Goal: Communication & Community: Answer question/provide support

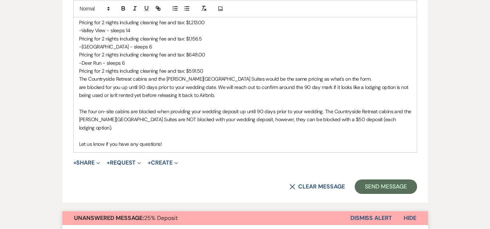
scroll to position [508, 0]
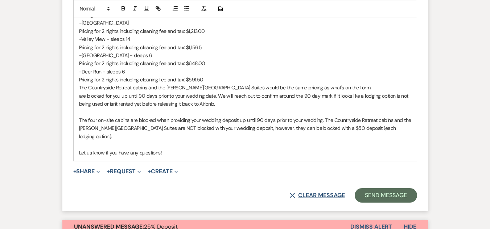
click at [314, 193] on button "X Clear message" at bounding box center [316, 196] width 55 height 6
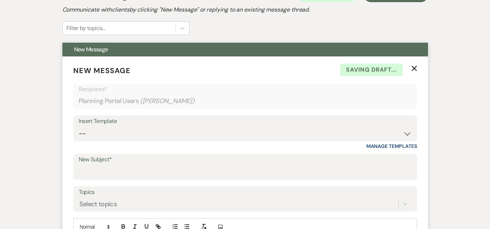
scroll to position [145, 0]
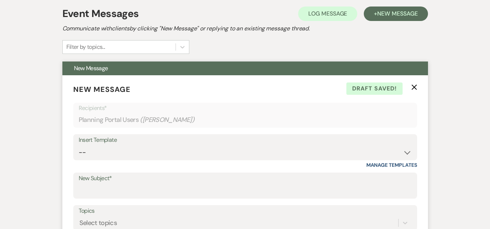
click at [413, 87] on icon "X" at bounding box center [414, 87] width 6 height 6
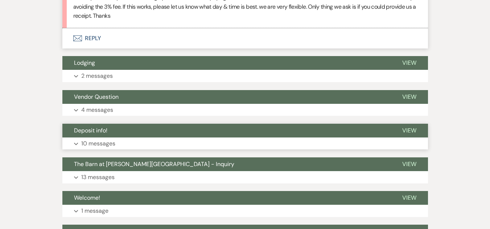
scroll to position [435, 0]
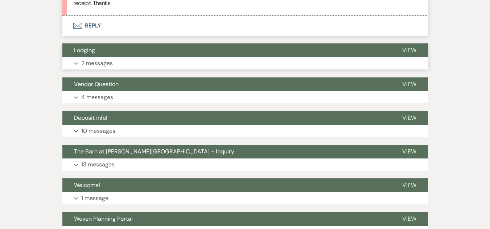
click at [255, 66] on button "Expand 2 messages" at bounding box center [244, 63] width 365 height 12
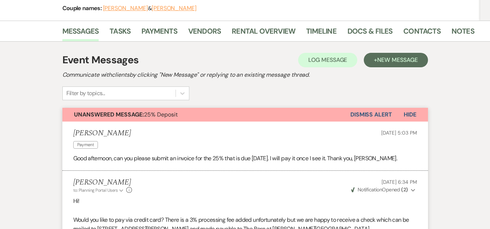
scroll to position [0, 0]
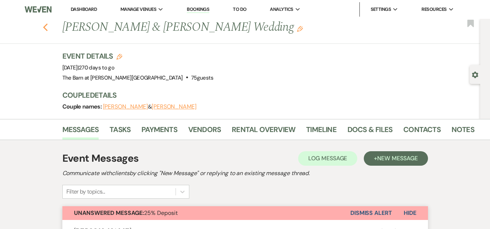
click at [46, 26] on icon "Previous" at bounding box center [45, 27] width 5 height 9
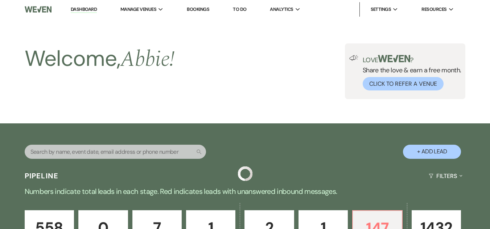
scroll to position [245, 0]
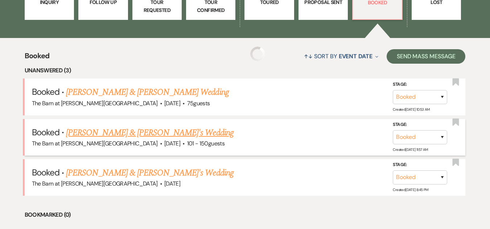
click at [134, 134] on link "[PERSON_NAME] & [PERSON_NAME]'s Wedding" at bounding box center [149, 133] width 167 height 13
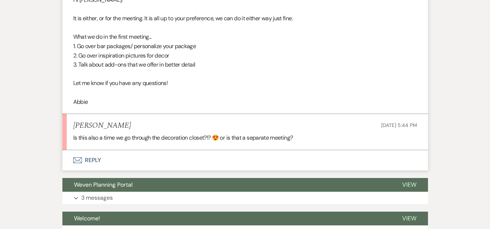
scroll to position [1198, 0]
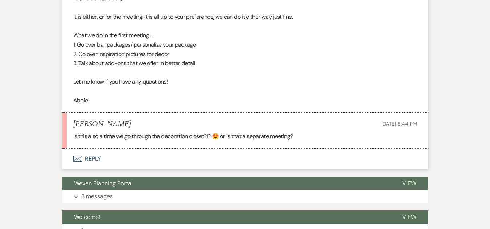
click at [93, 158] on button "Envelope Reply" at bounding box center [244, 159] width 365 height 20
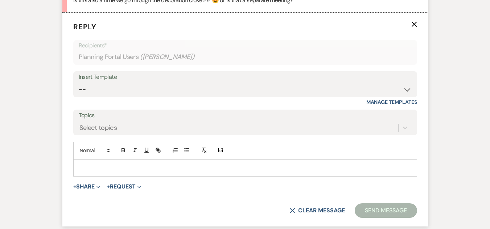
scroll to position [1339, 0]
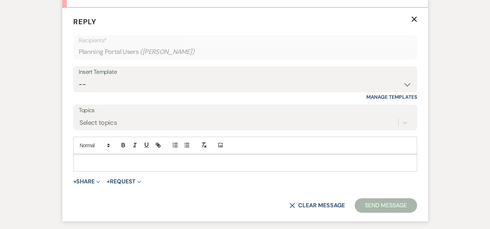
click at [156, 164] on p at bounding box center [245, 163] width 332 height 8
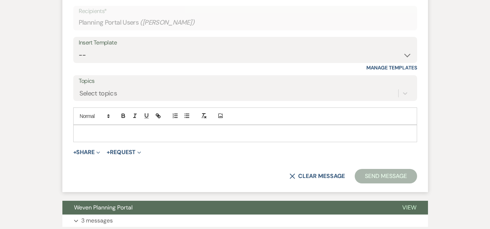
scroll to position [1376, 0]
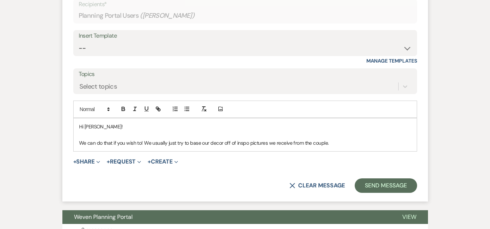
click at [269, 142] on p "We can do that if you wish to! We usually just try to base our decor off of ins…" at bounding box center [245, 143] width 332 height 8
click at [348, 146] on p "We can do that if you wish to! We usually just try to base our decor off of ins…" at bounding box center [245, 143] width 332 height 8
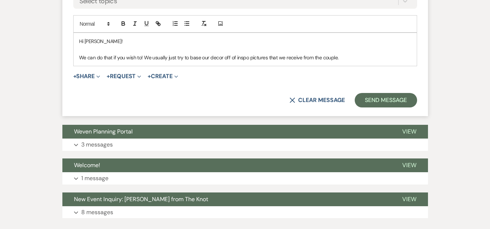
scroll to position [1448, 0]
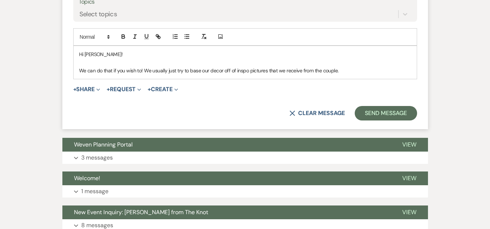
click at [113, 68] on p "We can do that if you wish to! We usually just try to base our decor off of ins…" at bounding box center [245, 71] width 332 height 8
click at [149, 71] on p "We can do that too if you wish to! We usually just try to base our decor off of…" at bounding box center [245, 71] width 332 height 8
click at [377, 71] on p "We can do that too if you would like! We usually just try to base our decor off…" at bounding box center [245, 71] width 332 height 8
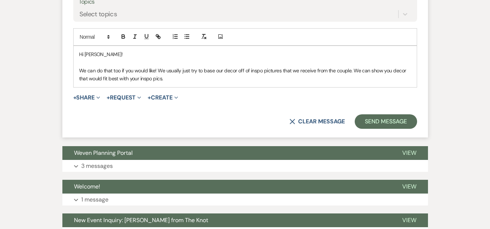
click at [336, 79] on p "We can do that too if you would like! We usually just try to base our decor off…" at bounding box center [245, 75] width 332 height 16
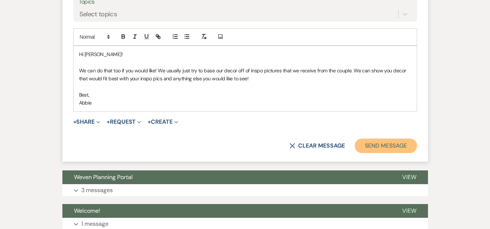
click at [371, 144] on button "Send Message" at bounding box center [386, 146] width 62 height 15
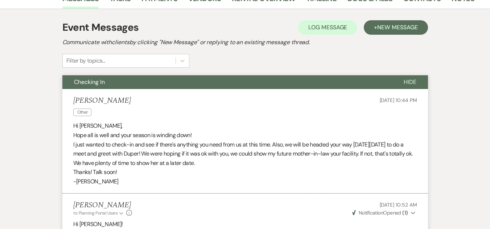
scroll to position [0, 0]
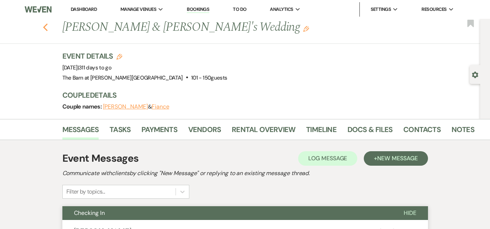
click at [47, 26] on use "button" at bounding box center [45, 28] width 5 height 8
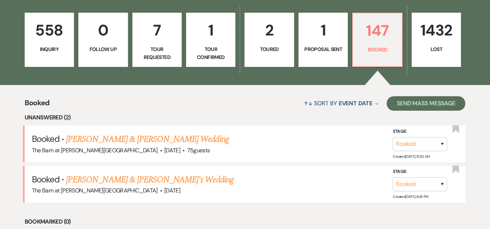
scroll to position [100, 0]
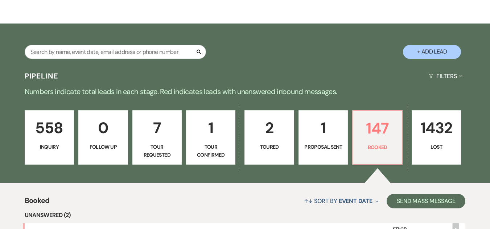
click at [50, 132] on p "558" at bounding box center [49, 128] width 40 height 24
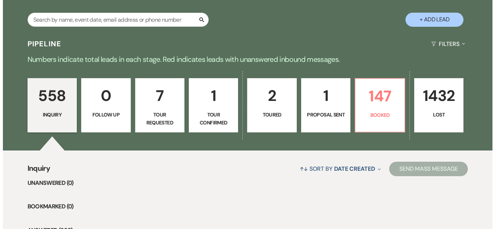
scroll to position [100, 0]
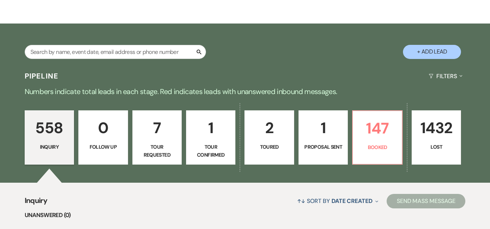
click at [427, 52] on button "+ Add Lead" at bounding box center [432, 52] width 58 height 14
select select "493"
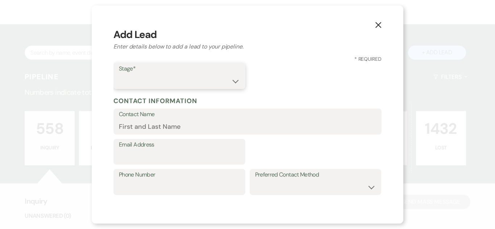
click at [234, 80] on select "Inquiry Follow Up Tour Requested Tour Confirmed Toured Proposal Sent Booked Lost" at bounding box center [179, 81] width 121 height 14
select select "1"
click at [119, 74] on select "Inquiry Follow Up Tour Requested Tour Confirmed Toured Proposal Sent Booked Lost" at bounding box center [179, 81] width 121 height 14
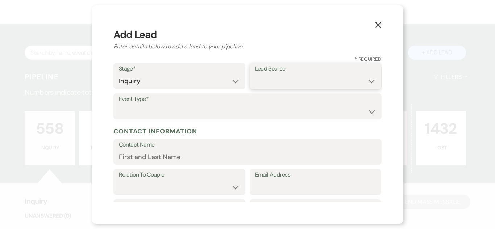
click at [284, 76] on select "Weven Venue Website Instagram Facebook Pinterest Google The Knot Wedding Wire H…" at bounding box center [315, 81] width 121 height 14
select select "5"
click at [255, 74] on select "Weven Venue Website Instagram Facebook Pinterest Google The Knot Wedding Wire H…" at bounding box center [315, 81] width 121 height 14
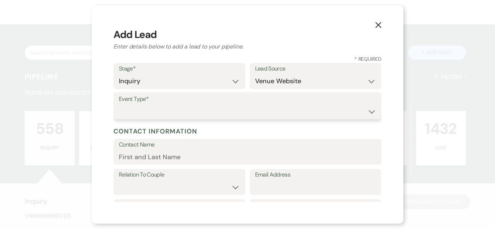
click at [266, 115] on select "Wedding Anniversary Party Baby Shower Bachelorette / Bachelor Party Birthday Pa…" at bounding box center [247, 112] width 257 height 14
select select "1"
click at [119, 105] on select "Wedding Anniversary Party Baby Shower Bachelorette / Bachelor Party Birthday Pa…" at bounding box center [247, 112] width 257 height 14
click at [206, 156] on input "Contact Name" at bounding box center [247, 157] width 257 height 14
paste input "Carly Sitarski sitarski_carly@yahoo.com"
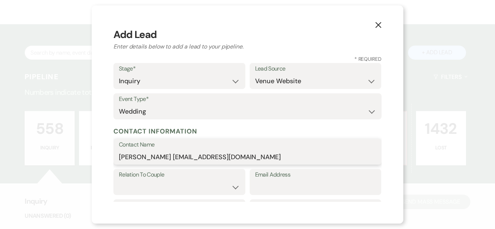
drag, startPoint x: 161, startPoint y: 156, endPoint x: 251, endPoint y: 153, distance: 90.0
click at [251, 153] on input "Carly Sitarski sitarski_carly@yahoo.com" at bounding box center [247, 157] width 257 height 14
type input "Carly Sitarski"
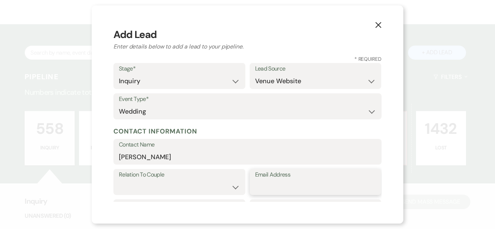
click at [263, 185] on input "Email Address" at bounding box center [315, 188] width 121 height 14
paste input "sitarski_carly@yahoo.com"
type input "sitarski_carly@yahoo.com"
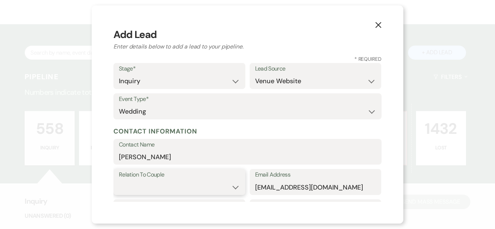
click at [235, 185] on select "Couple Planner Parent of Couple Family Member Friend Other" at bounding box center [179, 188] width 121 height 14
select select "1"
click at [119, 181] on select "Couple Planner Parent of Couple Family Member Friend Other" at bounding box center [179, 188] width 121 height 14
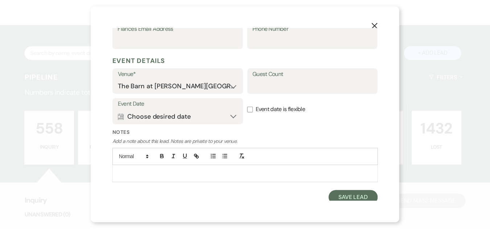
scroll to position [256, 0]
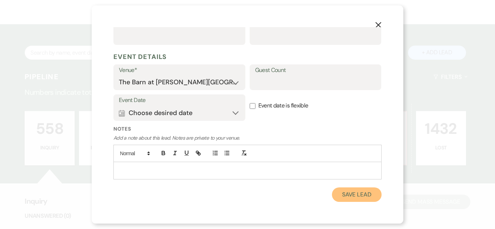
click at [346, 193] on button "Save Lead" at bounding box center [357, 195] width 50 height 15
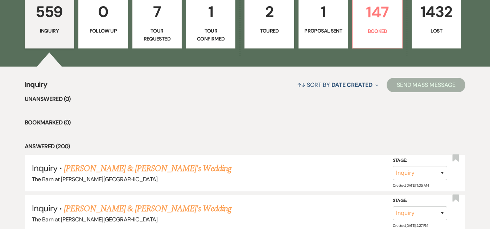
scroll to position [245, 0]
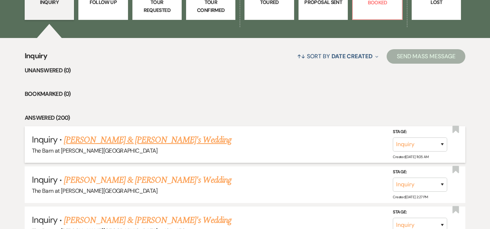
click at [158, 141] on link "Carly Sitarski & Fiance's Wedding" at bounding box center [147, 140] width 167 height 13
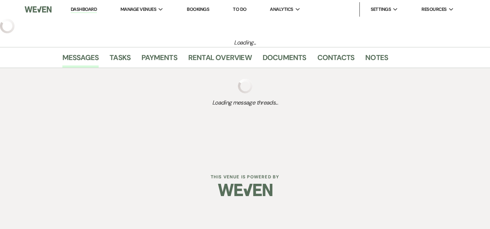
select select "5"
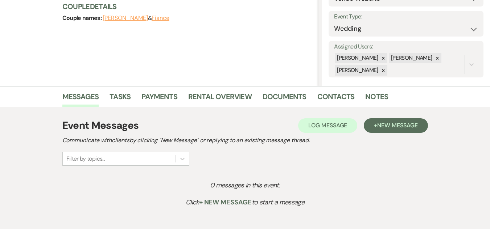
scroll to position [109, 0]
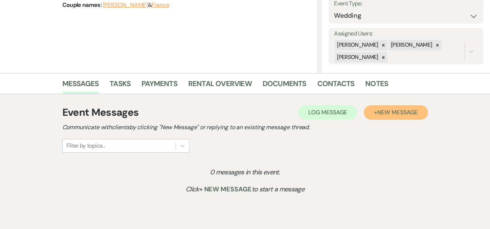
click at [377, 111] on button "+ New Message" at bounding box center [396, 113] width 64 height 15
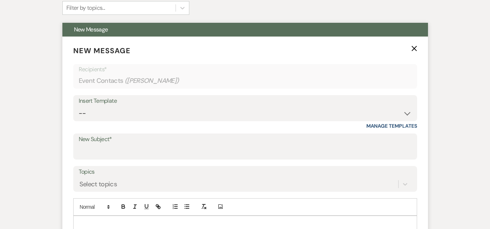
scroll to position [254, 0]
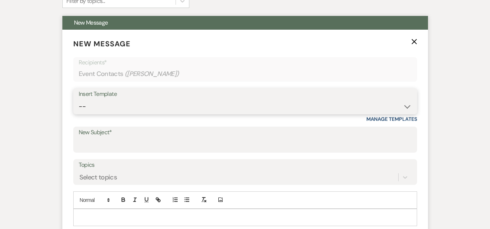
click at [257, 104] on select "-- Weven Planning Portal Introduction (Booked Events) Welcome Email Offboarding…" at bounding box center [245, 107] width 333 height 14
select select "4054"
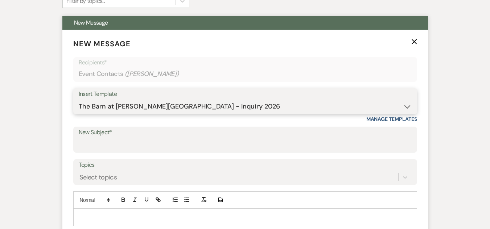
click at [79, 100] on select "-- Weven Planning Portal Introduction (Booked Events) Welcome Email Offboarding…" at bounding box center [245, 107] width 333 height 14
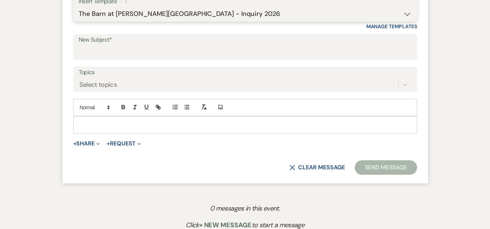
scroll to position [399, 0]
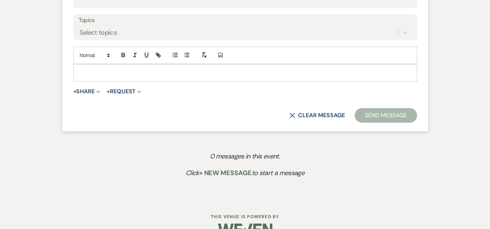
type input "The Barn at Farrington Hollow - Inquiry"
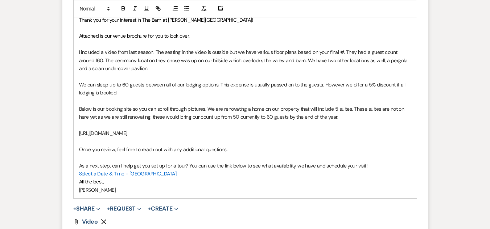
scroll to position [471, 0]
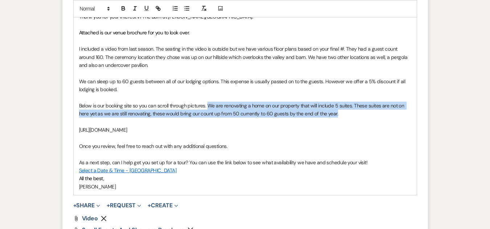
drag, startPoint x: 340, startPoint y: 115, endPoint x: 209, endPoint y: 107, distance: 130.8
click at [209, 107] on p "Below is our booking site so you can scroll through pictures. We are renovating…" at bounding box center [245, 110] width 332 height 16
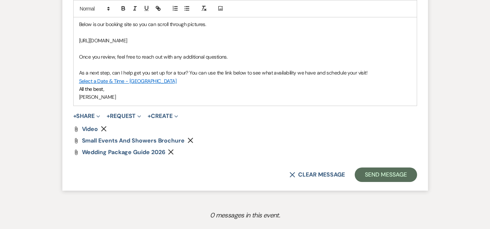
scroll to position [580, 0]
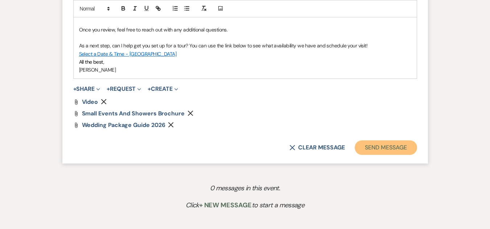
click at [385, 145] on button "Send Message" at bounding box center [386, 148] width 62 height 15
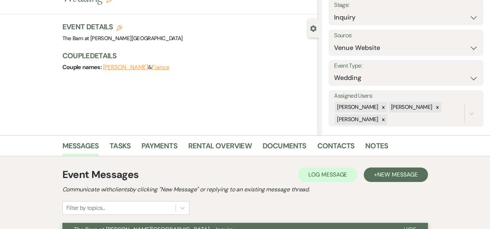
scroll to position [0, 0]
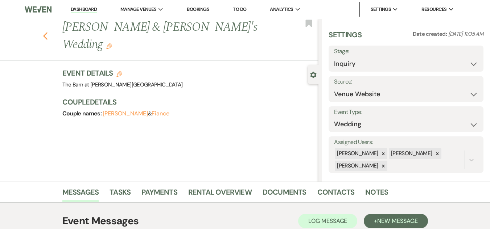
click at [48, 32] on icon "Previous" at bounding box center [45, 36] width 5 height 9
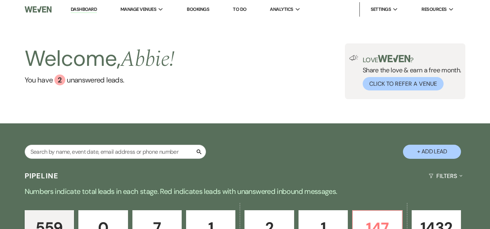
click at [447, 148] on button "+ Add Lead" at bounding box center [432, 152] width 58 height 14
select select "493"
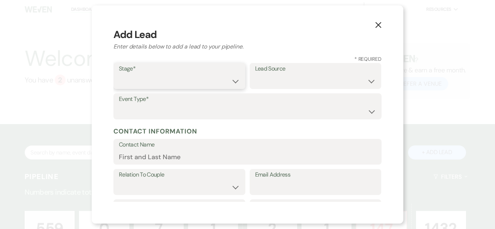
click at [232, 83] on select "Inquiry Follow Up Tour Requested Tour Confirmed Toured Proposal Sent Booked Lost" at bounding box center [179, 81] width 121 height 14
select select "1"
click at [119, 74] on select "Inquiry Follow Up Tour Requested Tour Confirmed Toured Proposal Sent Booked Lost" at bounding box center [179, 81] width 121 height 14
click at [305, 78] on select "Weven Venue Website Instagram Facebook Pinterest Google The Knot Wedding Wire H…" at bounding box center [315, 81] width 121 height 14
select select "5"
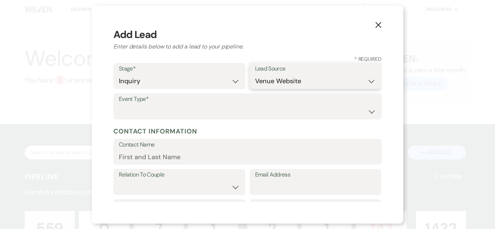
click at [255, 74] on select "Weven Venue Website Instagram Facebook Pinterest Google The Knot Wedding Wire H…" at bounding box center [315, 81] width 121 height 14
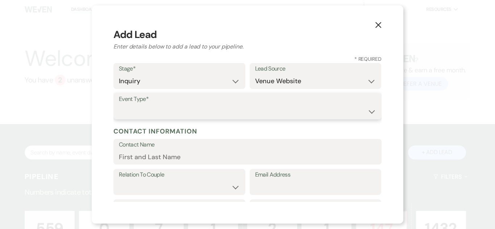
click at [278, 112] on select "Wedding Anniversary Party Baby Shower Bachelorette / Bachelor Party Birthday Pa…" at bounding box center [247, 112] width 257 height 14
select select "1"
click at [119, 105] on select "Wedding Anniversary Party Baby Shower Bachelorette / Bachelor Party Birthday Pa…" at bounding box center [247, 112] width 257 height 14
click at [249, 169] on form "Stage* Inquiry Follow Up Tour Requested Tour Confirmed Toured Proposal Sent Boo…" at bounding box center [247, 223] width 268 height 320
click at [253, 155] on input "Contact Name" at bounding box center [247, 157] width 257 height 14
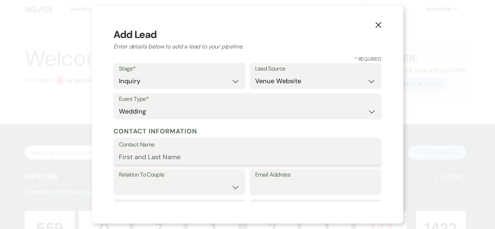
paste input "Allison Bolton allison.bolton.9@gmail.com"
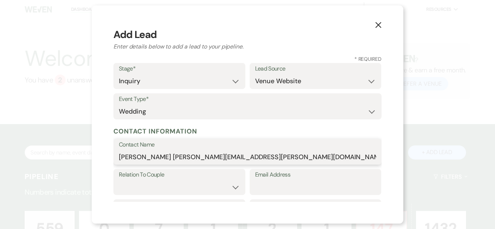
drag, startPoint x: 162, startPoint y: 158, endPoint x: 288, endPoint y: 153, distance: 126.3
click at [288, 153] on input "Allison Bolton allison.bolton.9@gmail.com" at bounding box center [247, 157] width 257 height 14
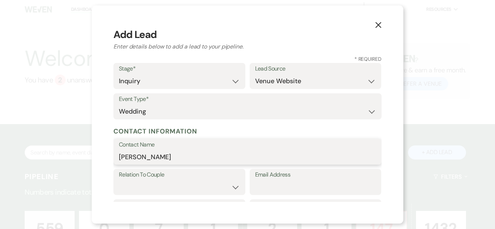
type input "Allison Bolton"
click at [294, 186] on input "Email Address" at bounding box center [315, 188] width 121 height 14
paste input "allison.bolton.9@gmail.com"
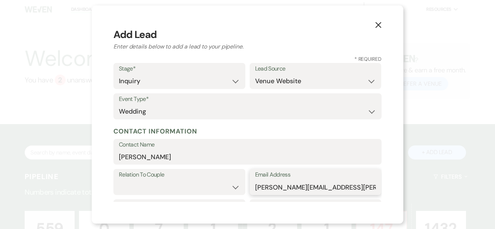
type input "allison.bolton.9@gmail.com"
click at [230, 188] on select "Couple Planner Parent of Couple Family Member Friend Other" at bounding box center [179, 188] width 121 height 14
select select "1"
click at [119, 181] on select "Couple Planner Parent of Couple Family Member Friend Other" at bounding box center [179, 188] width 121 height 14
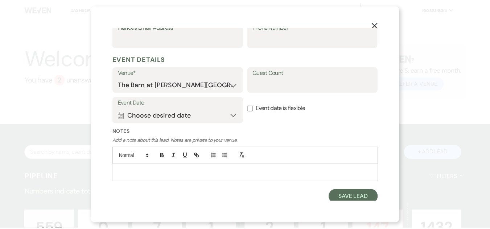
scroll to position [256, 0]
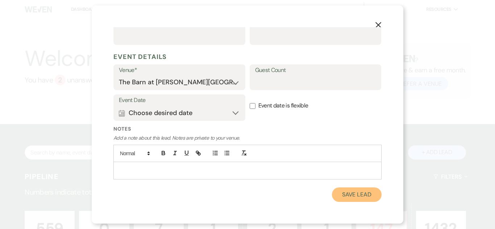
click at [349, 193] on button "Save Lead" at bounding box center [357, 195] width 50 height 15
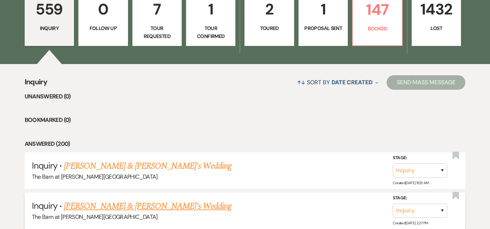
scroll to position [254, 0]
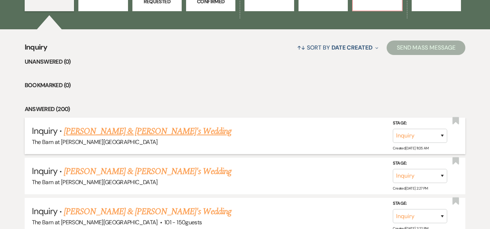
click at [145, 131] on link "Carly Sitarski & Fiance's Wedding" at bounding box center [147, 131] width 167 height 13
select select "5"
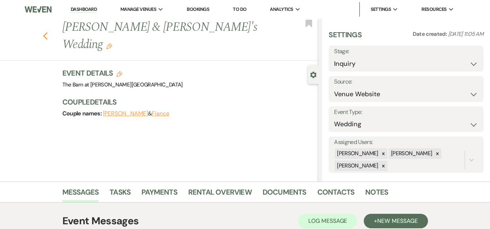
click at [46, 32] on icon "Previous" at bounding box center [45, 36] width 5 height 9
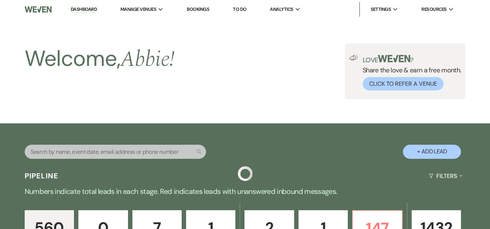
scroll to position [254, 0]
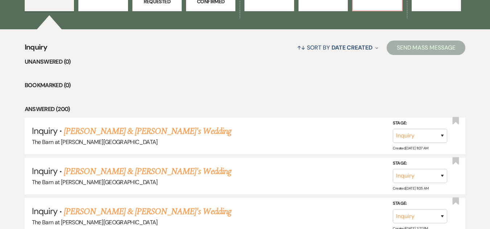
drag, startPoint x: 112, startPoint y: 127, endPoint x: 318, endPoint y: 79, distance: 211.2
click at [112, 127] on link "Allison Bolton & Fiance's Wedding" at bounding box center [147, 131] width 167 height 13
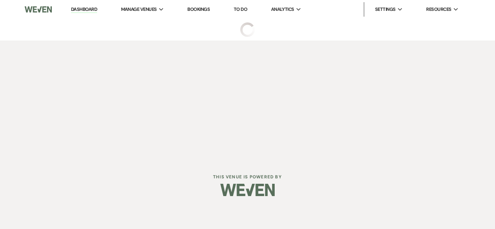
select select "5"
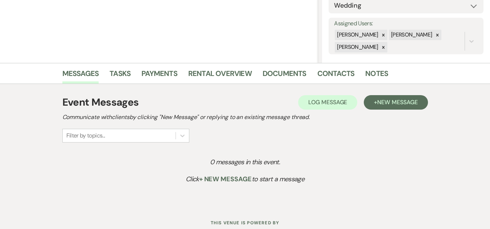
scroll to position [143, 0]
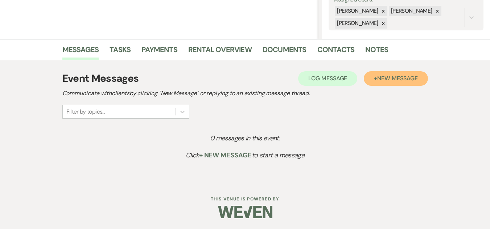
click at [384, 74] on button "+ New Message" at bounding box center [396, 78] width 64 height 15
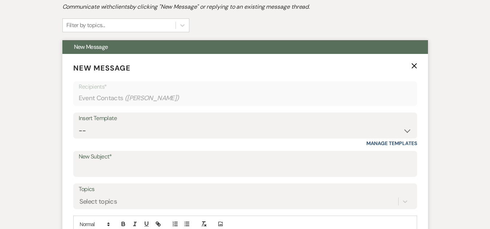
scroll to position [252, 0]
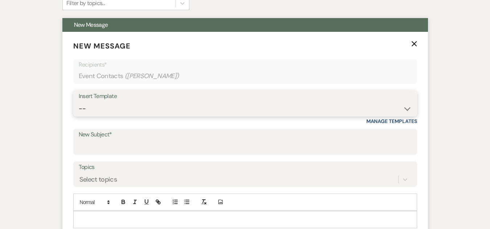
click at [266, 113] on select "-- Weven Planning Portal Introduction (Booked Events) Welcome Email Offboarding…" at bounding box center [245, 109] width 333 height 14
select select "4054"
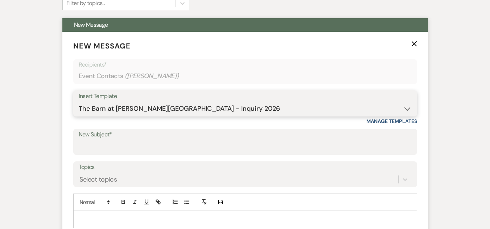
click at [79, 102] on select "-- Weven Planning Portal Introduction (Booked Events) Welcome Email Offboarding…" at bounding box center [245, 109] width 333 height 14
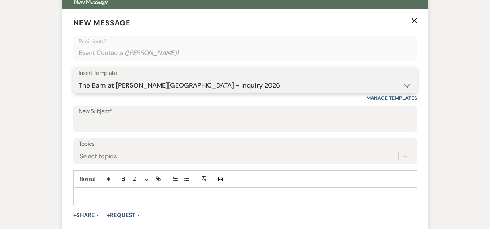
scroll to position [288, 0]
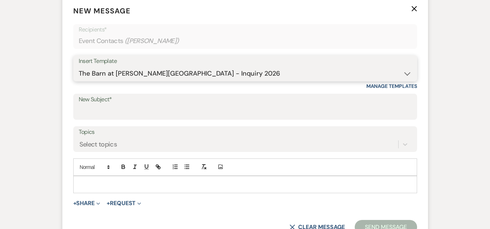
type input "The Barn at Farrington Hollow - Inquiry"
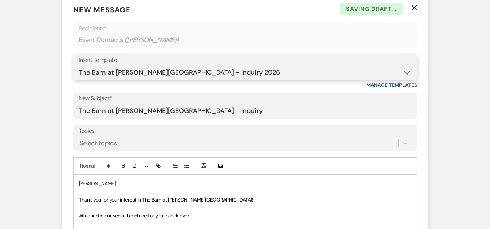
click at [253, 67] on select "-- Weven Planning Portal Introduction (Booked Events) Welcome Email Offboarding…" at bounding box center [245, 73] width 333 height 14
select select "5124"
click at [79, 66] on select "-- Weven Planning Portal Introduction (Booked Events) Welcome Email Offboarding…" at bounding box center [245, 73] width 333 height 14
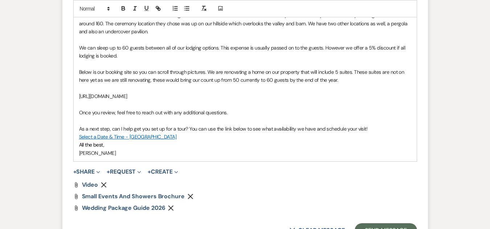
scroll to position [505, 0]
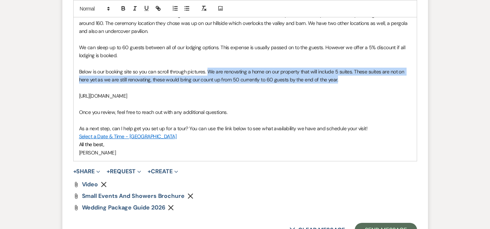
drag, startPoint x: 358, startPoint y: 83, endPoint x: 207, endPoint y: 73, distance: 150.8
click at [207, 73] on p "Below is our booking site so you can scroll through pictures. We are renovating…" at bounding box center [245, 76] width 332 height 16
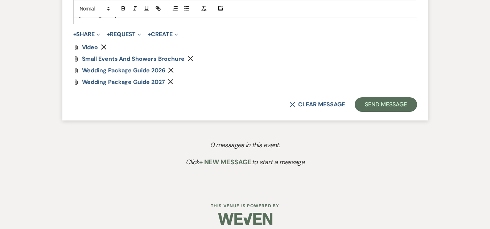
scroll to position [642, 0]
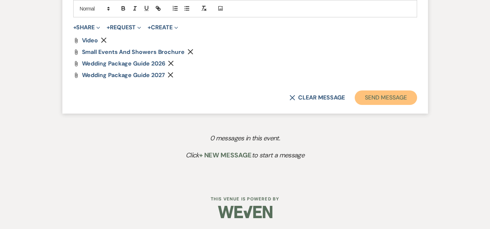
click at [402, 97] on button "Send Message" at bounding box center [386, 98] width 62 height 15
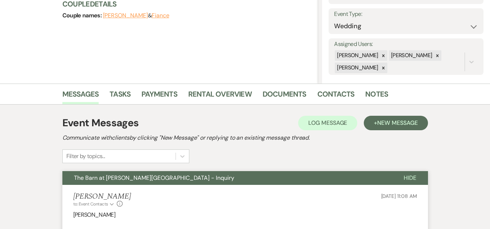
scroll to position [0, 0]
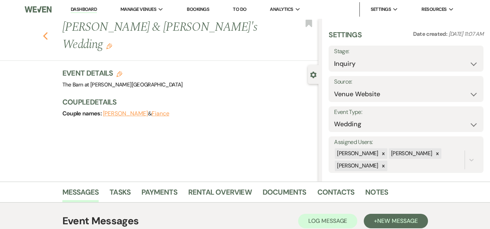
click at [48, 32] on icon "Previous" at bounding box center [45, 36] width 5 height 9
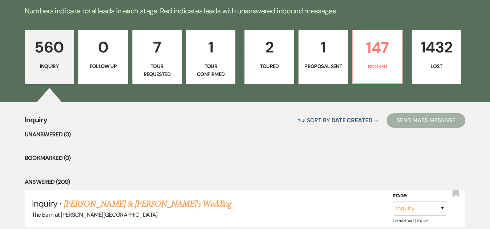
scroll to position [145, 0]
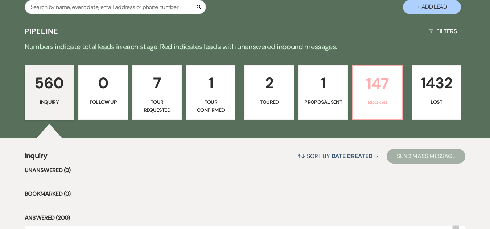
click at [372, 91] on p "147" at bounding box center [377, 83] width 40 height 24
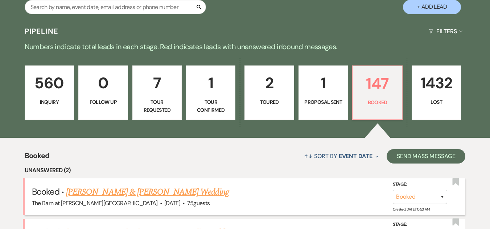
click at [165, 189] on link "[PERSON_NAME] & [PERSON_NAME] Wedding" at bounding box center [147, 192] width 162 height 13
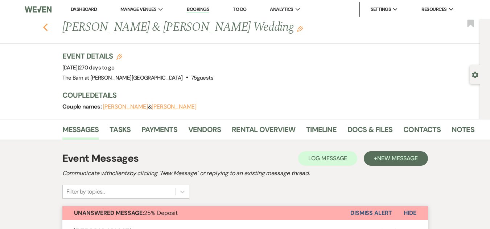
click at [46, 26] on icon "Previous" at bounding box center [45, 27] width 5 height 9
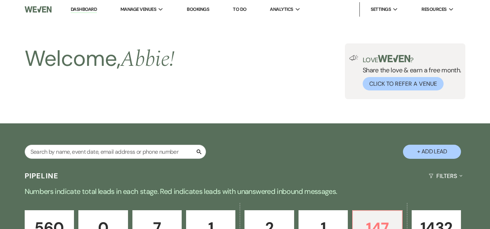
scroll to position [145, 0]
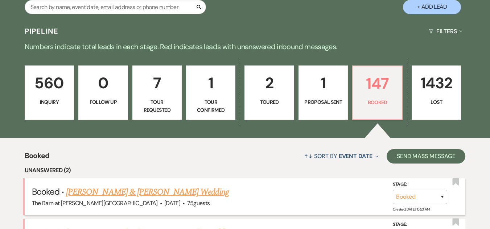
click at [187, 193] on link "[PERSON_NAME] & [PERSON_NAME] Wedding" at bounding box center [147, 192] width 162 height 13
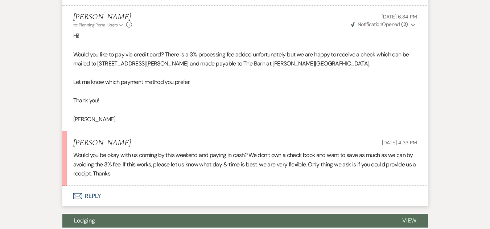
scroll to position [290, 0]
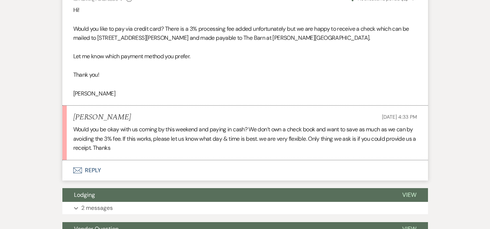
click at [97, 170] on button "Envelope Reply" at bounding box center [244, 171] width 365 height 20
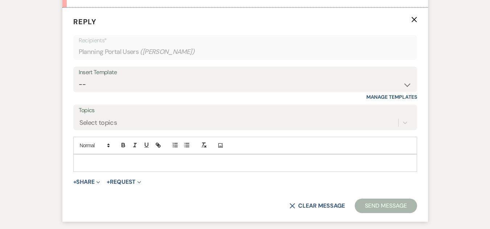
scroll to position [443, 0]
click at [152, 160] on p at bounding box center [245, 163] width 332 height 8
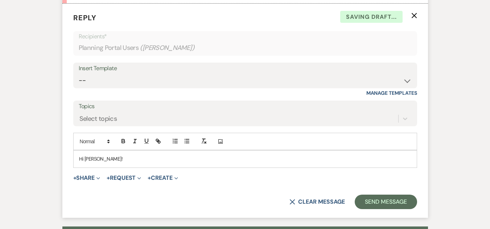
scroll to position [447, 0]
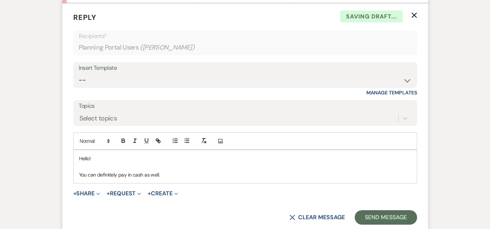
click at [199, 174] on p "You can definitely pay in cash as well." at bounding box center [245, 175] width 332 height 8
click at [159, 174] on p "You can definitely pay in cash as well. We do have a wedding this weekend so wo…" at bounding box center [245, 175] width 332 height 8
